Goal: Task Accomplishment & Management: Manage account settings

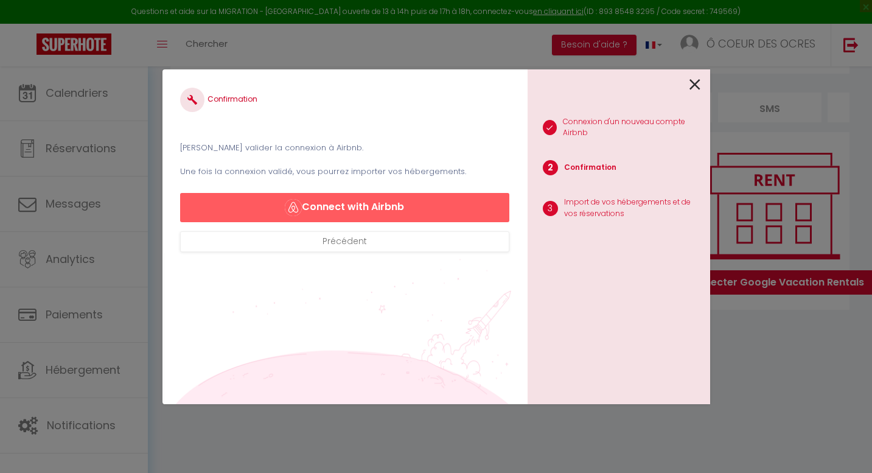
scroll to position [0, 221]
click at [695, 86] on icon at bounding box center [694, 84] width 11 height 18
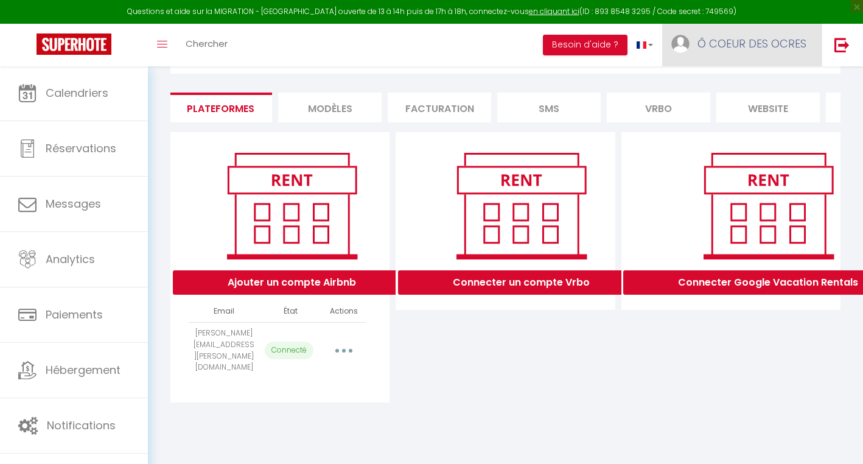
click at [730, 47] on span "Ô COEUR DES OCRES" at bounding box center [751, 43] width 109 height 15
click at [771, 83] on link "Paramètres" at bounding box center [773, 84] width 90 height 21
click at [772, 84] on link "Paramètres" at bounding box center [773, 84] width 90 height 21
click at [228, 108] on li "Plateformes" at bounding box center [220, 107] width 103 height 30
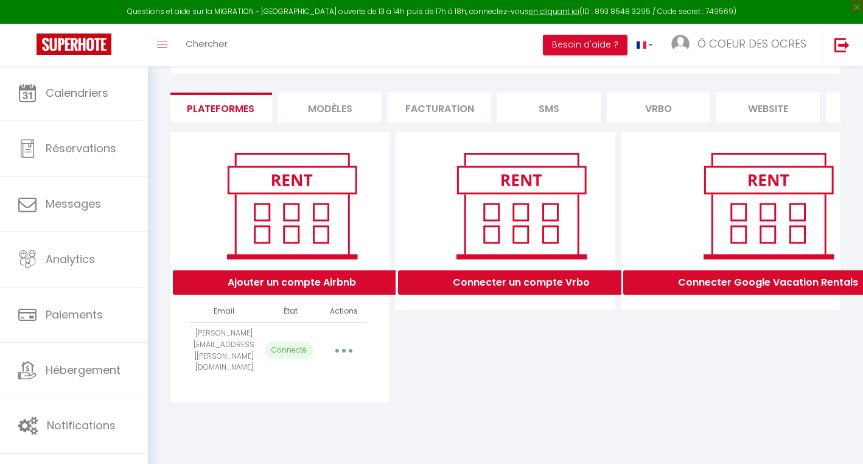
click at [346, 346] on button "button" at bounding box center [344, 350] width 34 height 19
click at [322, 373] on link "Importer les appartements" at bounding box center [290, 378] width 134 height 21
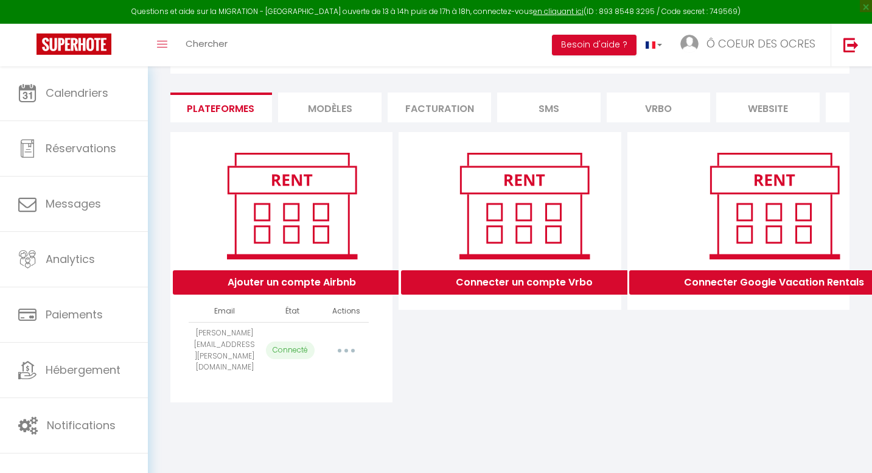
select select "32396"
select select
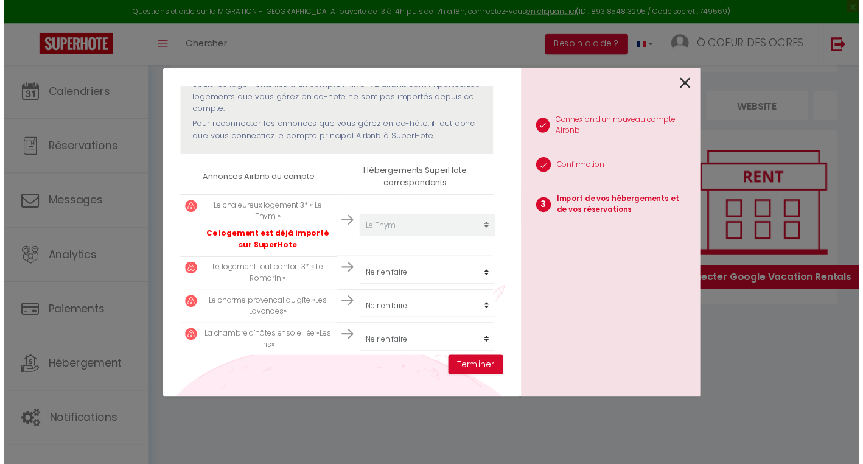
scroll to position [176, 0]
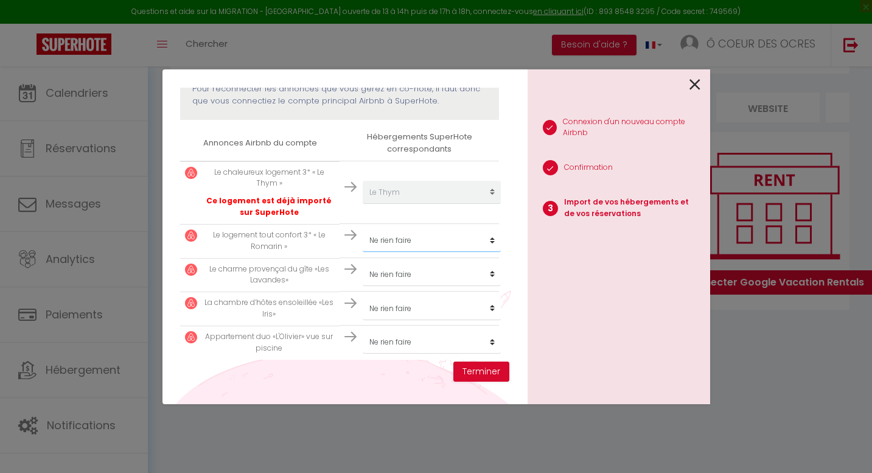
select select "32397"
select select "32398"
select select "32399"
select select "37367"
click at [477, 377] on button "Terminer" at bounding box center [481, 371] width 56 height 21
